Goal: Task Accomplishment & Management: Manage account settings

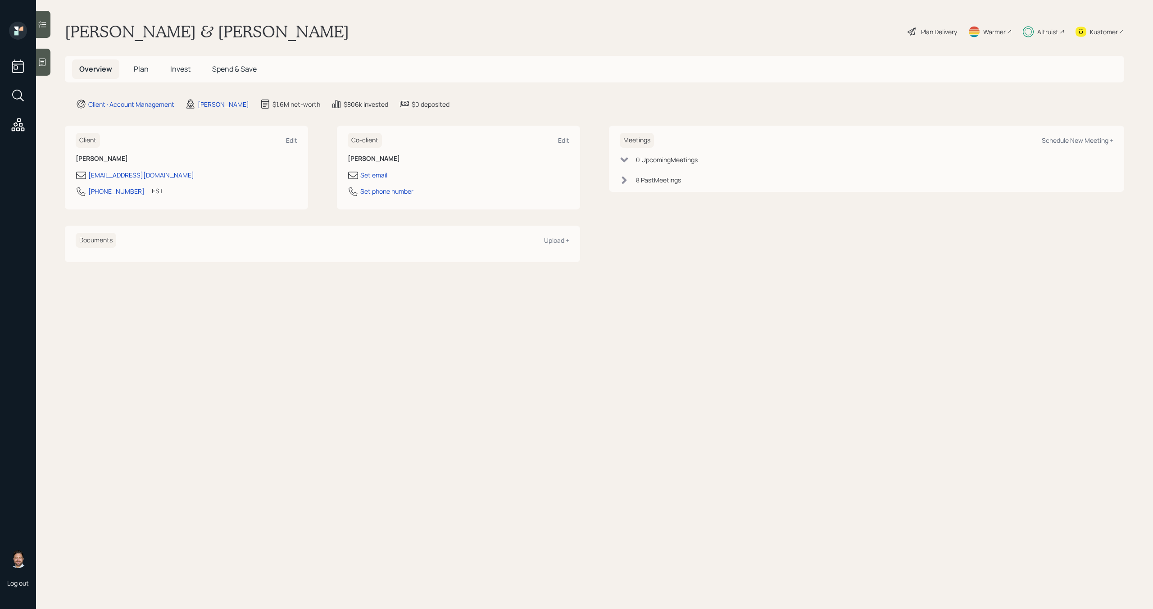
click at [180, 66] on span "Invest" at bounding box center [180, 69] width 20 height 10
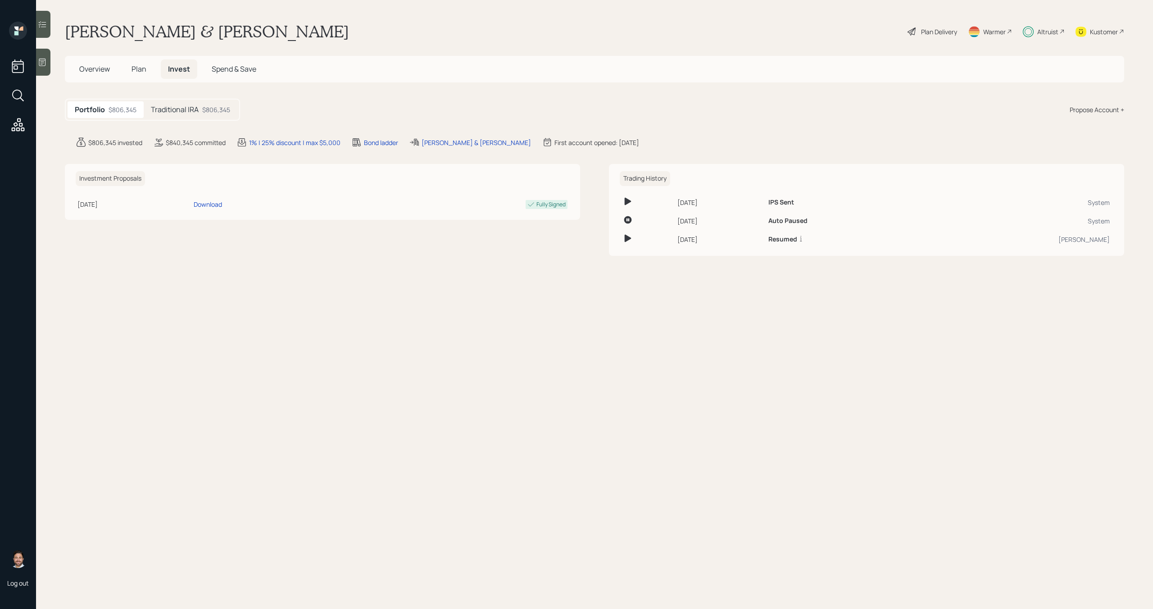
click at [200, 109] on div "Traditional IRA $806,345" at bounding box center [191, 109] width 94 height 17
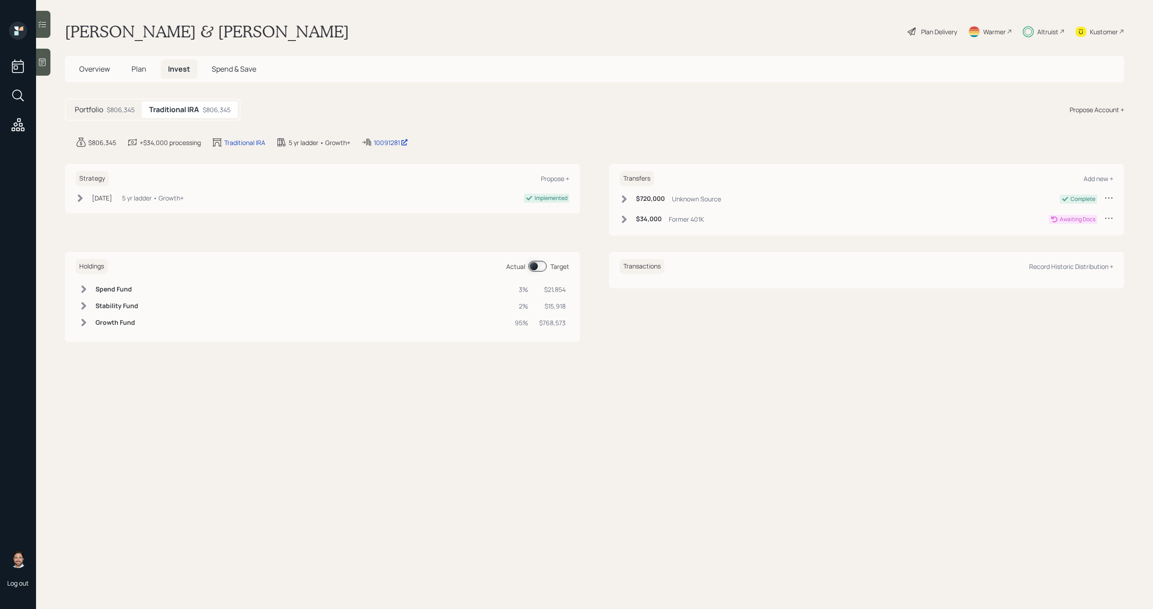
click at [145, 70] on span "Plan" at bounding box center [139, 69] width 15 height 10
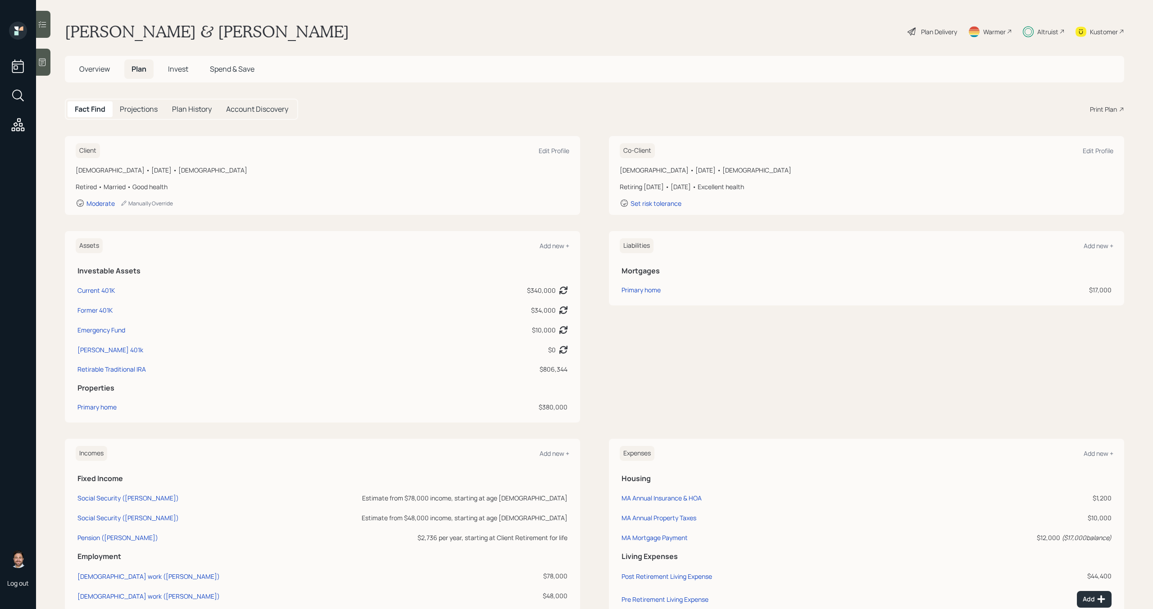
click at [178, 69] on span "Invest" at bounding box center [178, 69] width 20 height 10
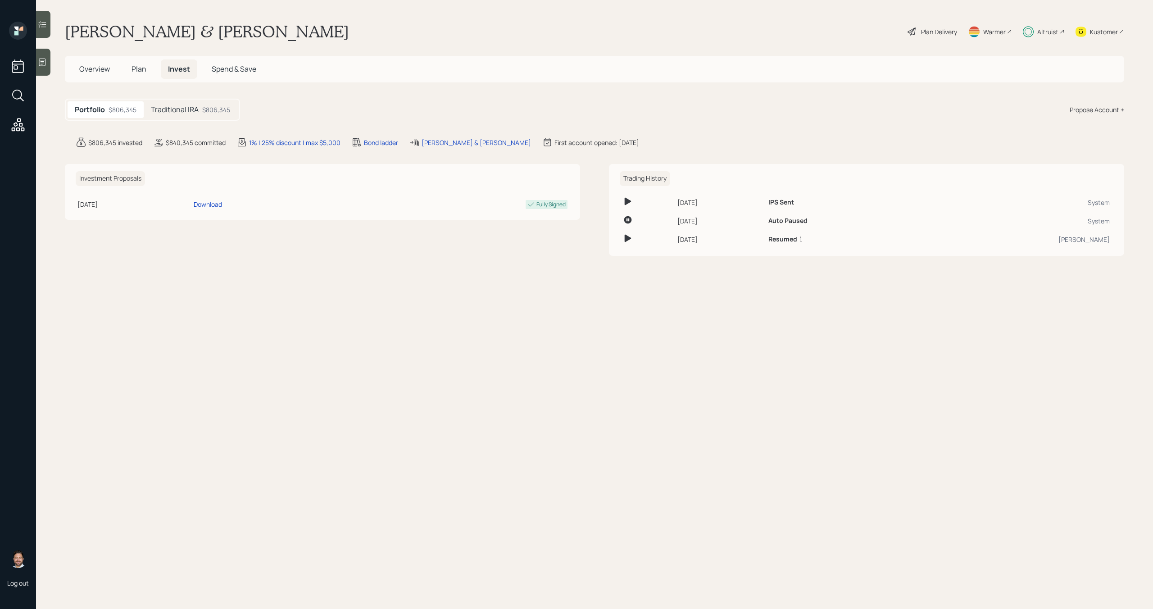
click at [223, 113] on div "$806,345" at bounding box center [216, 109] width 28 height 9
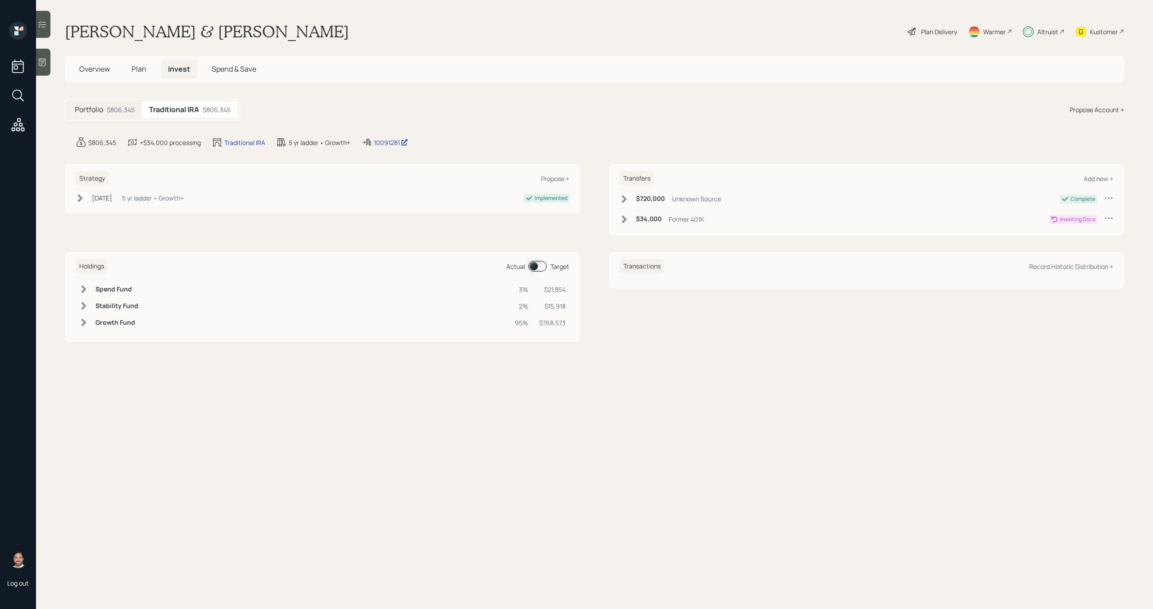
click at [1106, 218] on icon at bounding box center [1108, 218] width 7 height 1
click at [1077, 234] on div "Edit transfer" at bounding box center [1081, 235] width 65 height 9
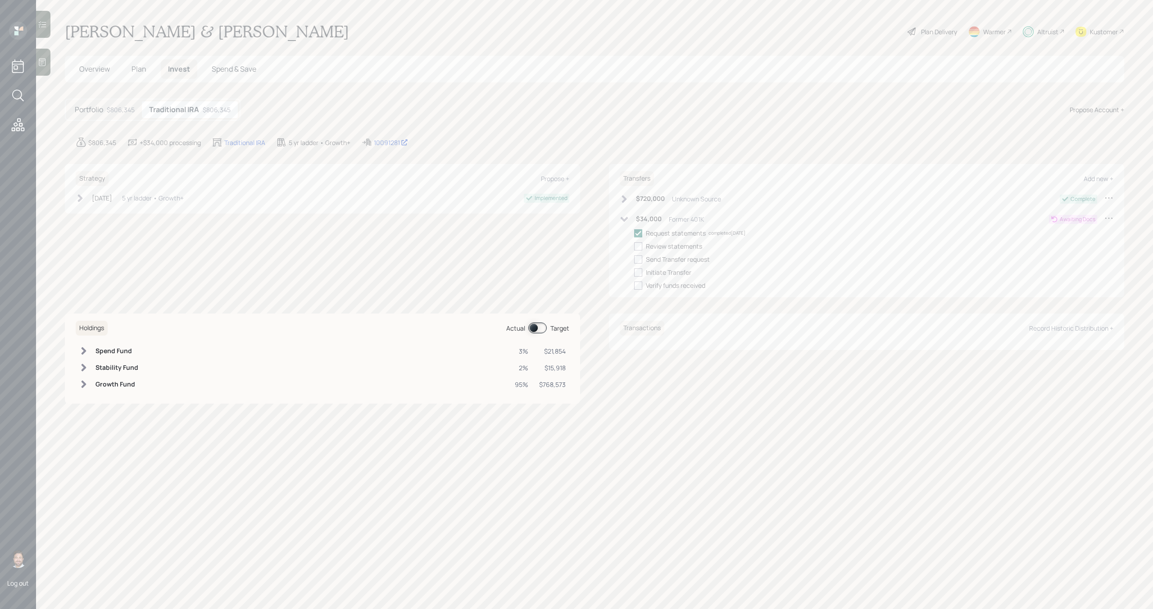
select select "3d09a46e-1e1e-4e04-84fc-0442d1a5ed1c"
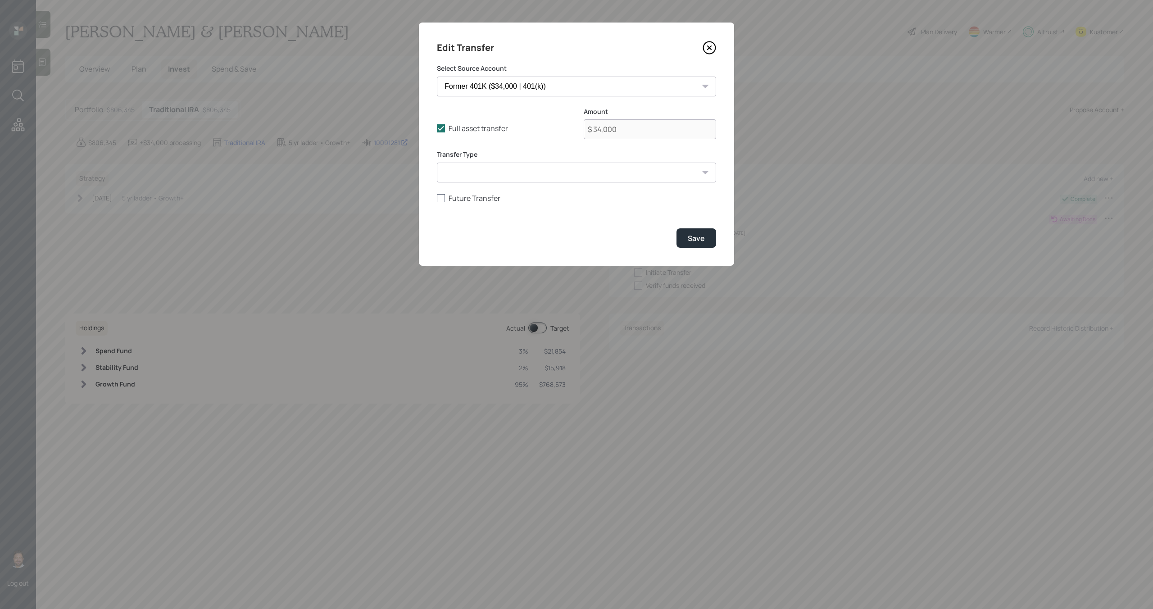
click at [485, 201] on label "Future Transfer" at bounding box center [576, 198] width 279 height 10
click at [437, 198] on input "Future Transfer" at bounding box center [436, 198] width 0 height 0
checkbox input "true"
select select "9"
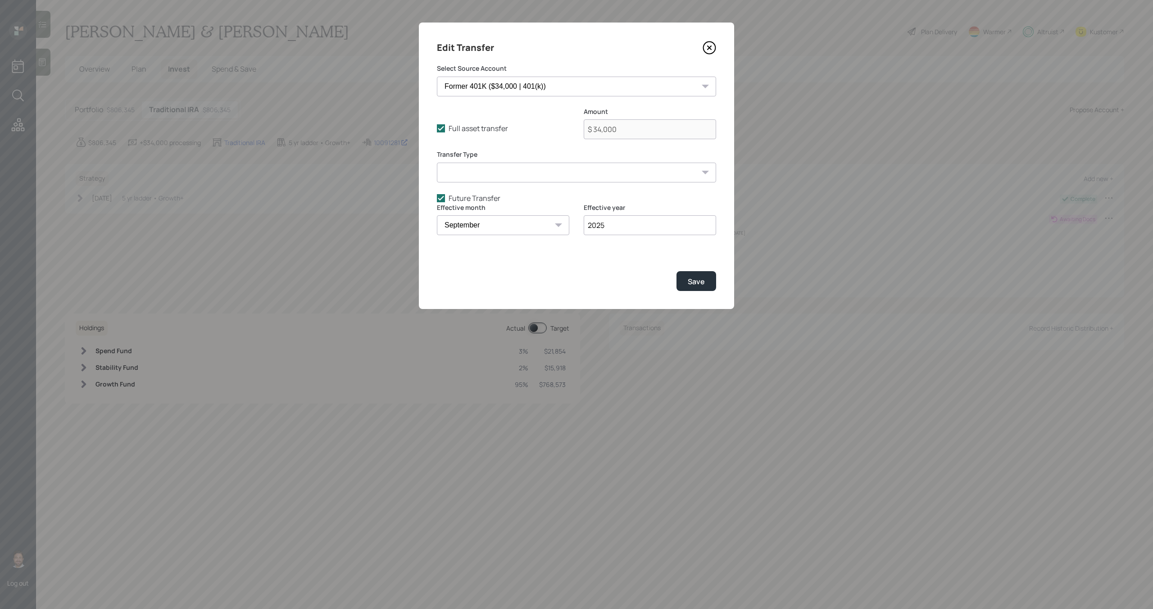
click at [707, 46] on icon at bounding box center [710, 48] width 14 height 14
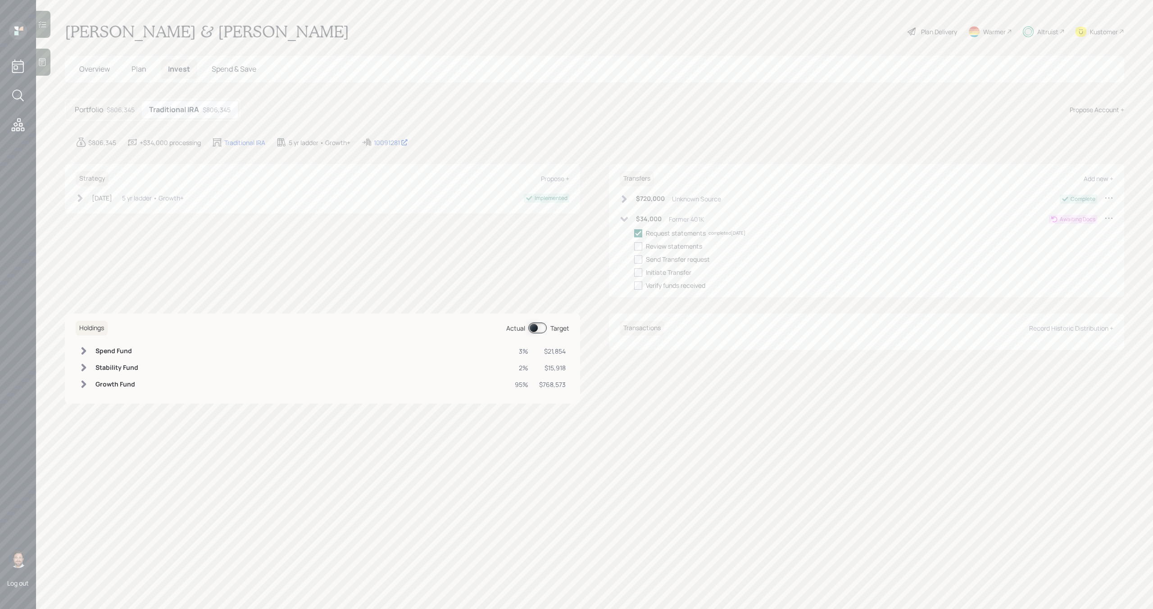
click at [627, 219] on icon at bounding box center [624, 219] width 9 height 9
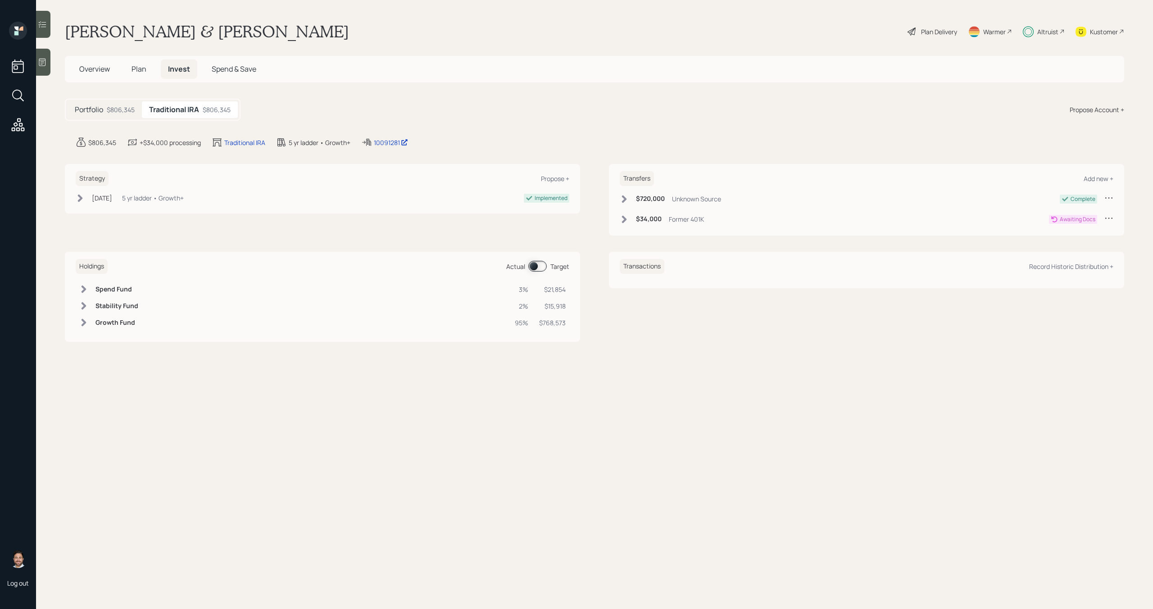
click at [1112, 219] on icon at bounding box center [1108, 217] width 9 height 9
click at [1079, 236] on div "Edit transfer" at bounding box center [1081, 235] width 65 height 9
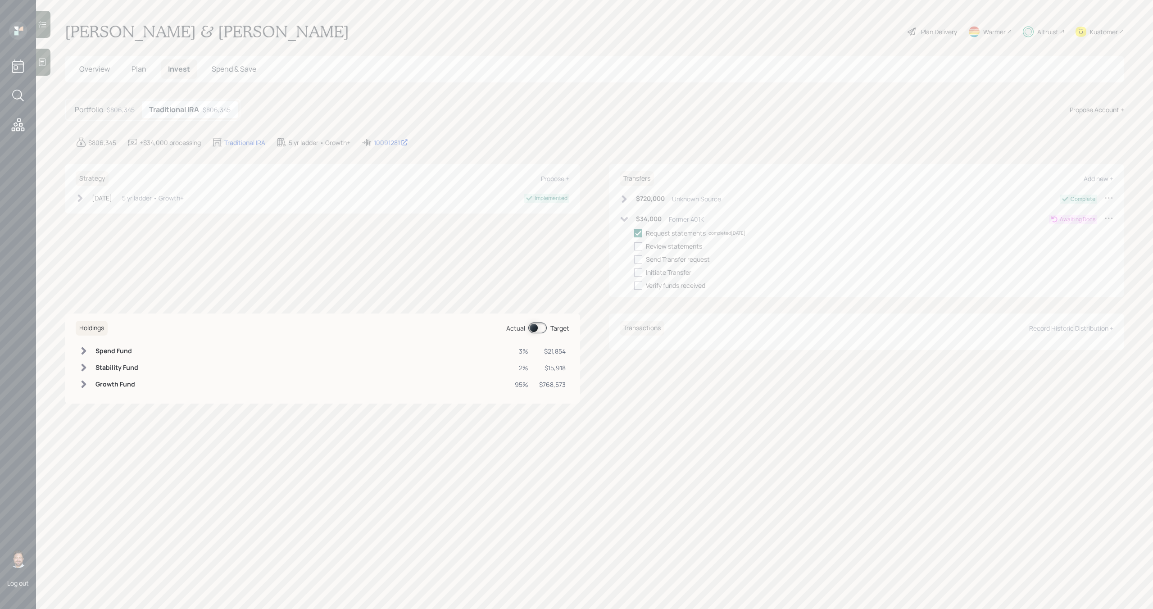
select select "3d09a46e-1e1e-4e04-84fc-0442d1a5ed1c"
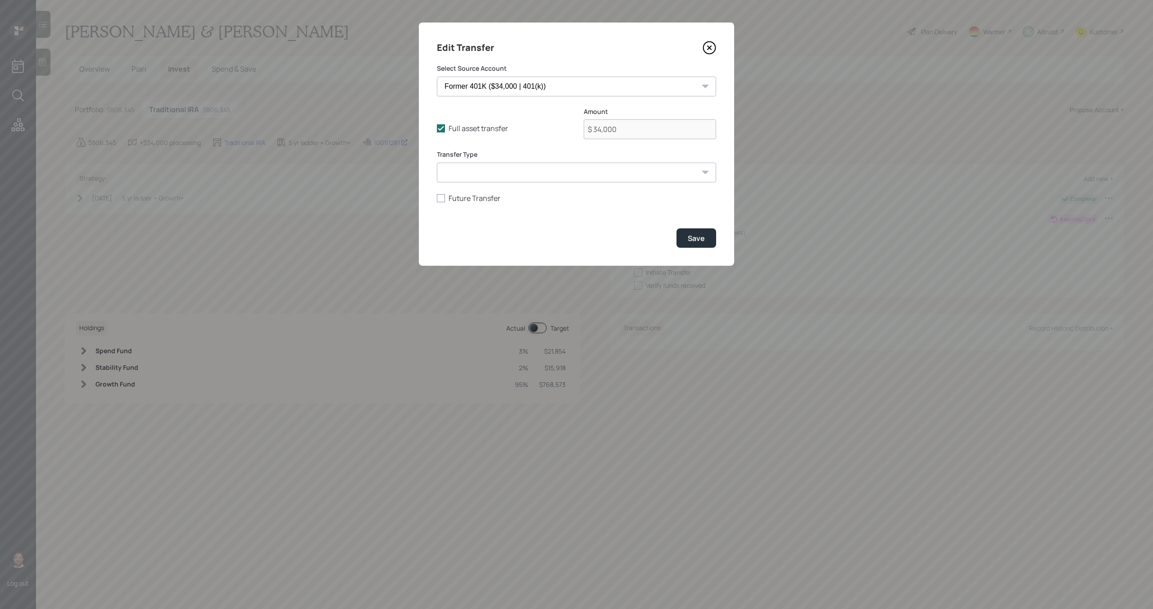
click at [708, 50] on icon at bounding box center [710, 48] width 14 height 14
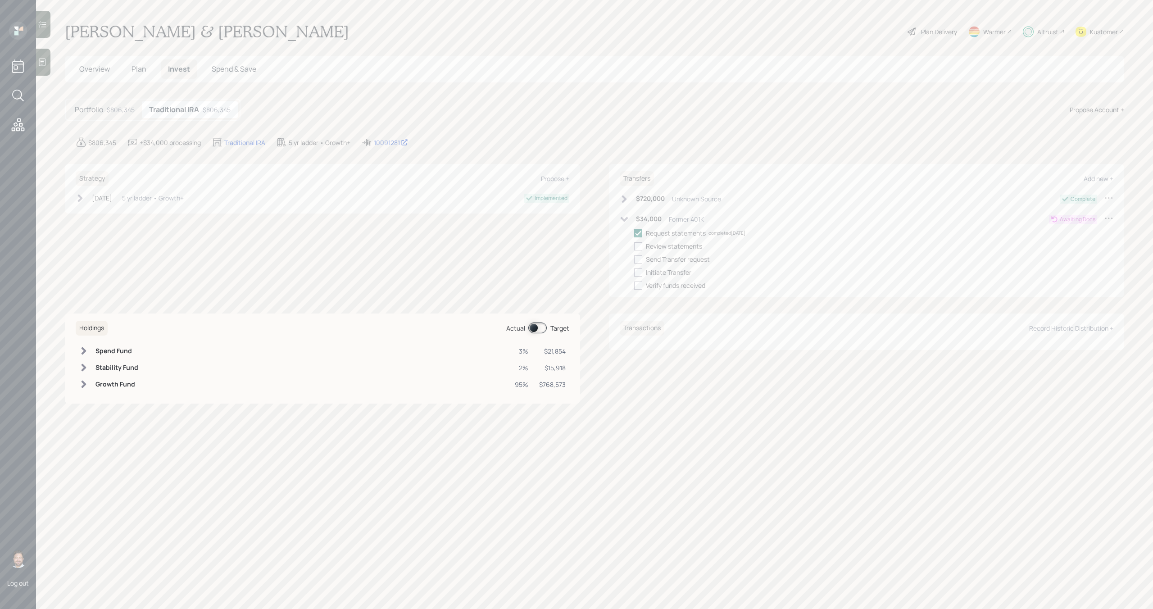
click at [1052, 33] on div "Altruist" at bounding box center [1047, 31] width 21 height 9
click at [626, 219] on icon at bounding box center [625, 219] width 8 height 5
